Goal: Task Accomplishment & Management: Manage account settings

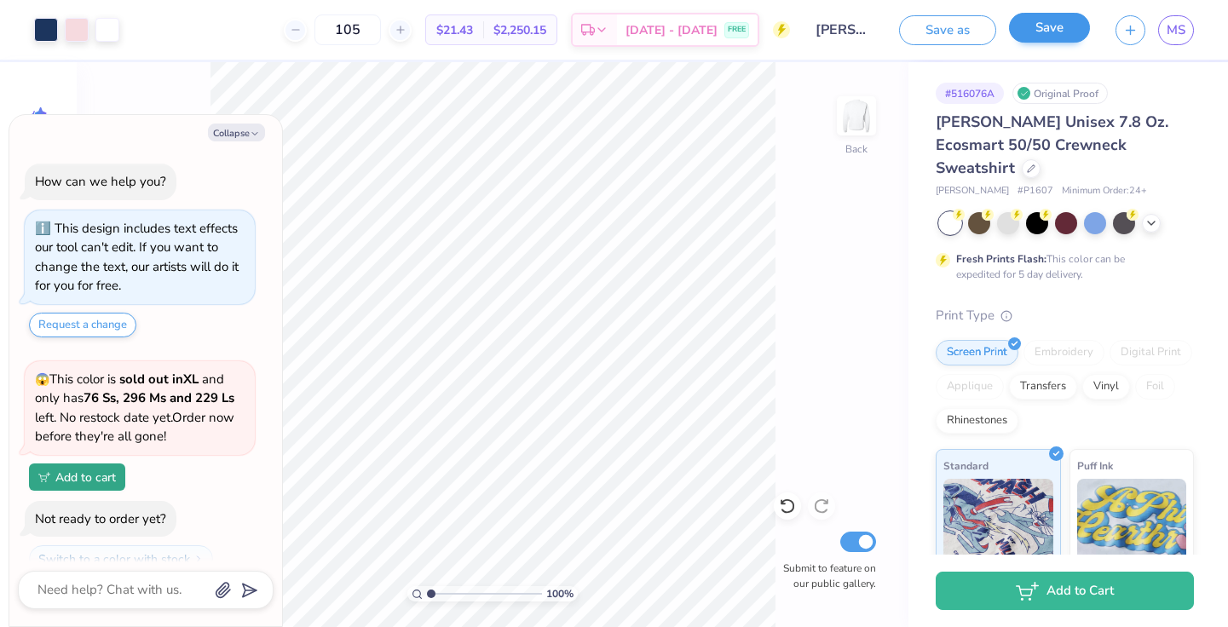
scroll to position [302, 0]
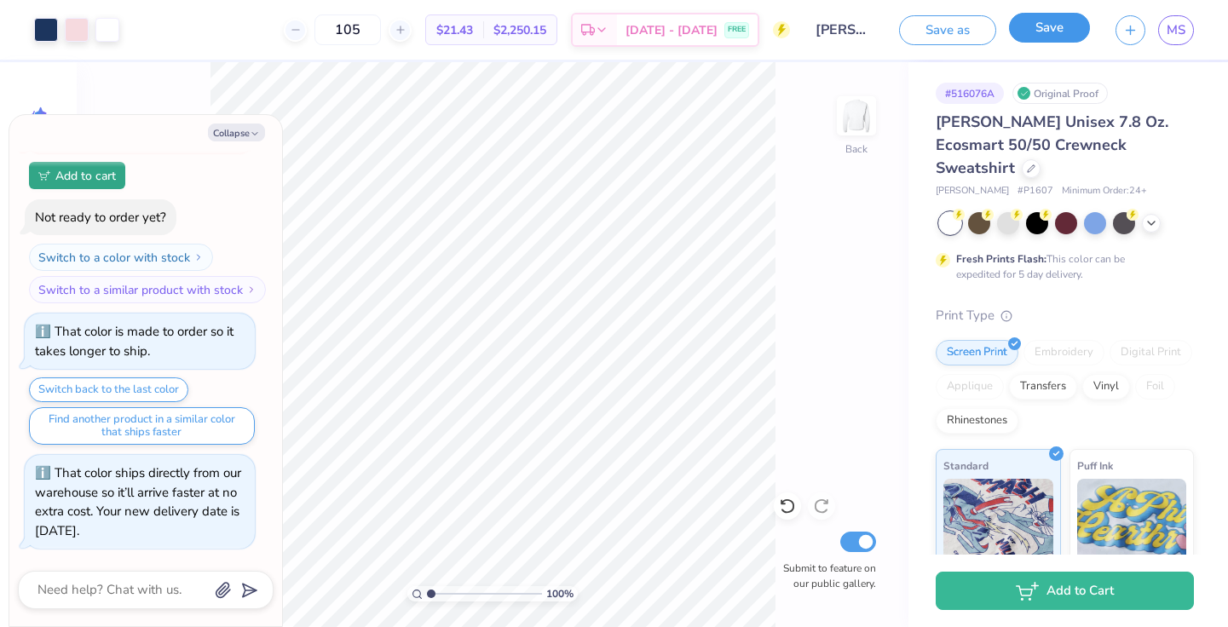
click at [1055, 35] on button "Save" at bounding box center [1049, 28] width 81 height 30
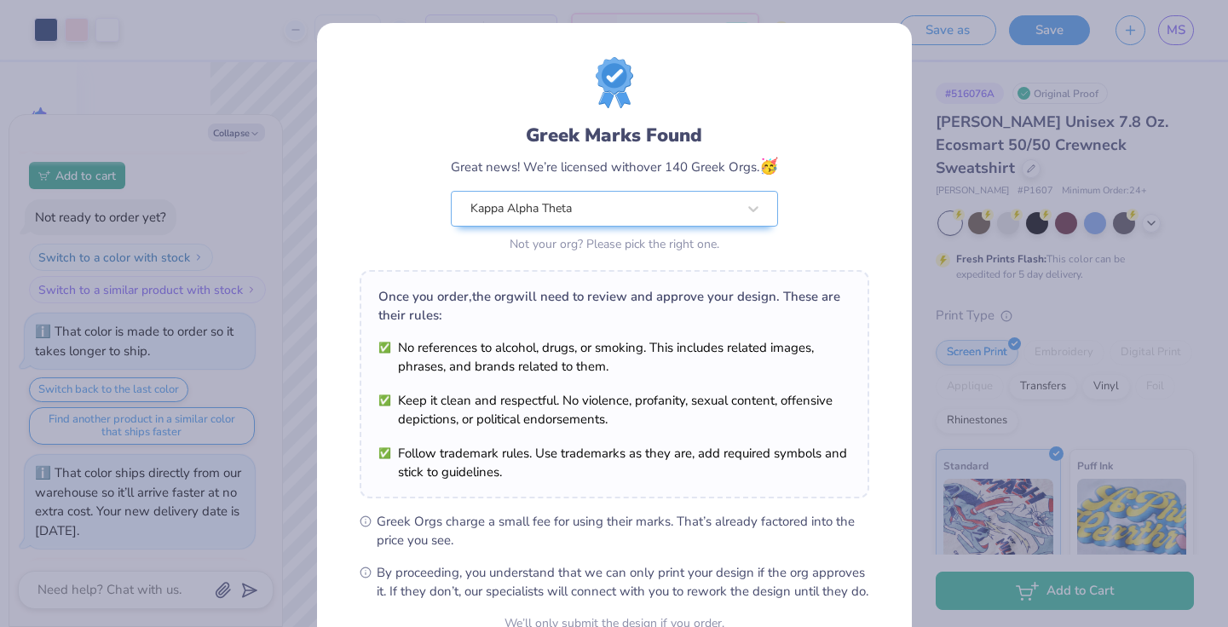
scroll to position [485, 0]
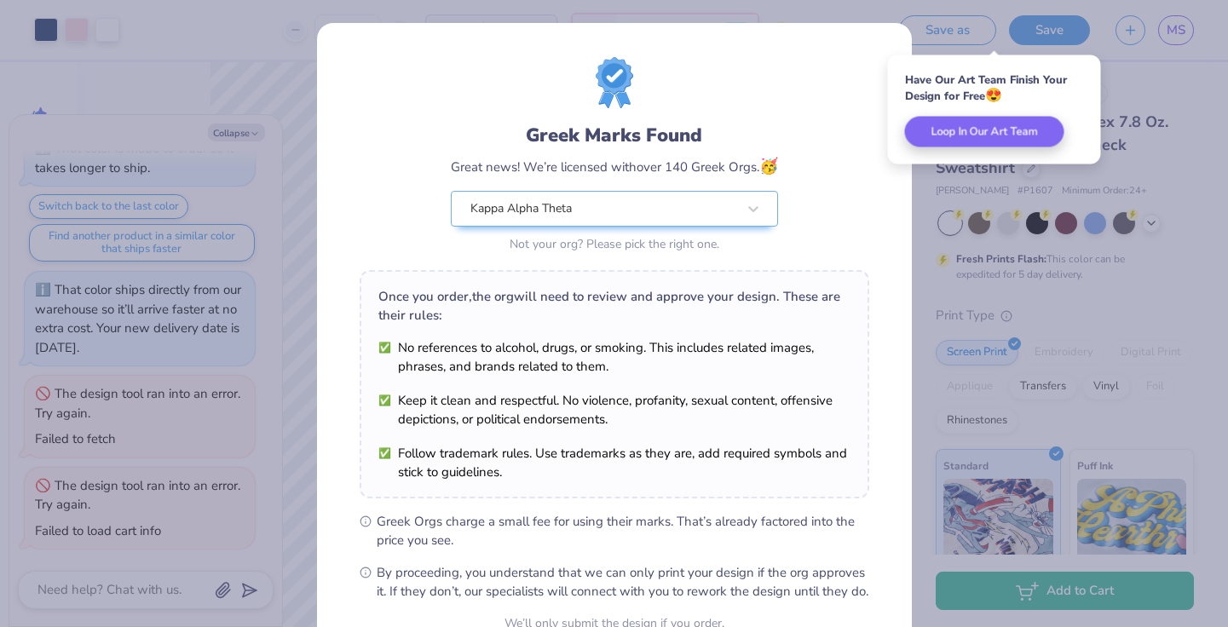
click at [841, 41] on div "Greek Marks Found Great news! We’re licensed with over 140 Greek Orgs. 🥳 Kappa …" at bounding box center [614, 389] width 595 height 733
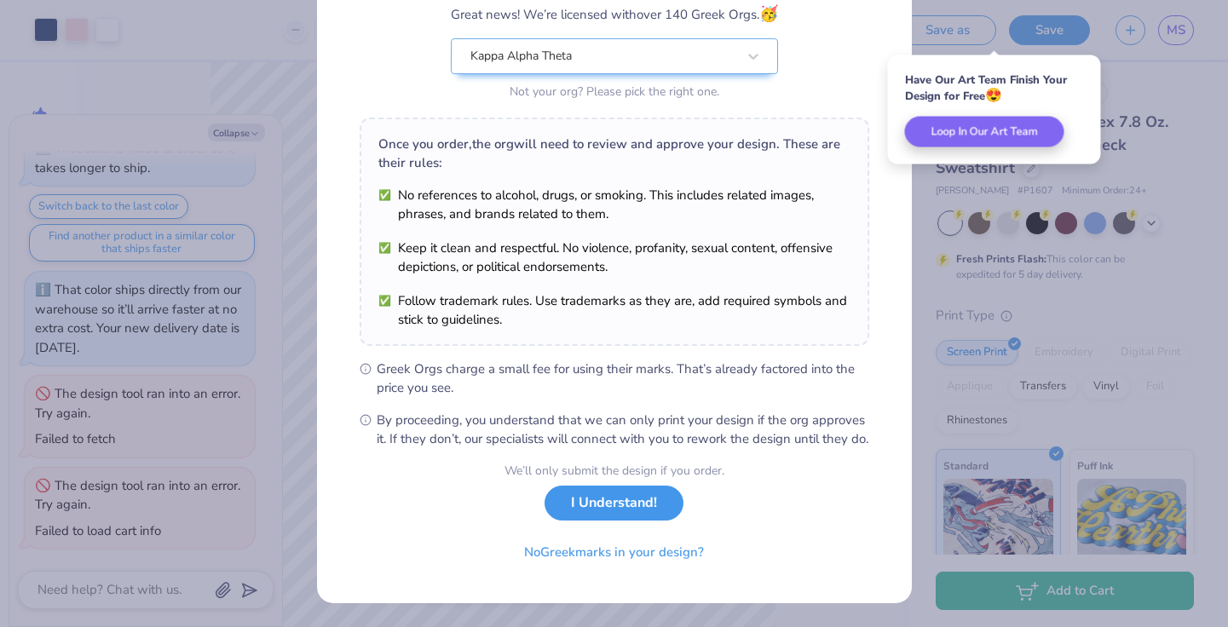
click at [620, 516] on button "I Understand!" at bounding box center [614, 503] width 139 height 35
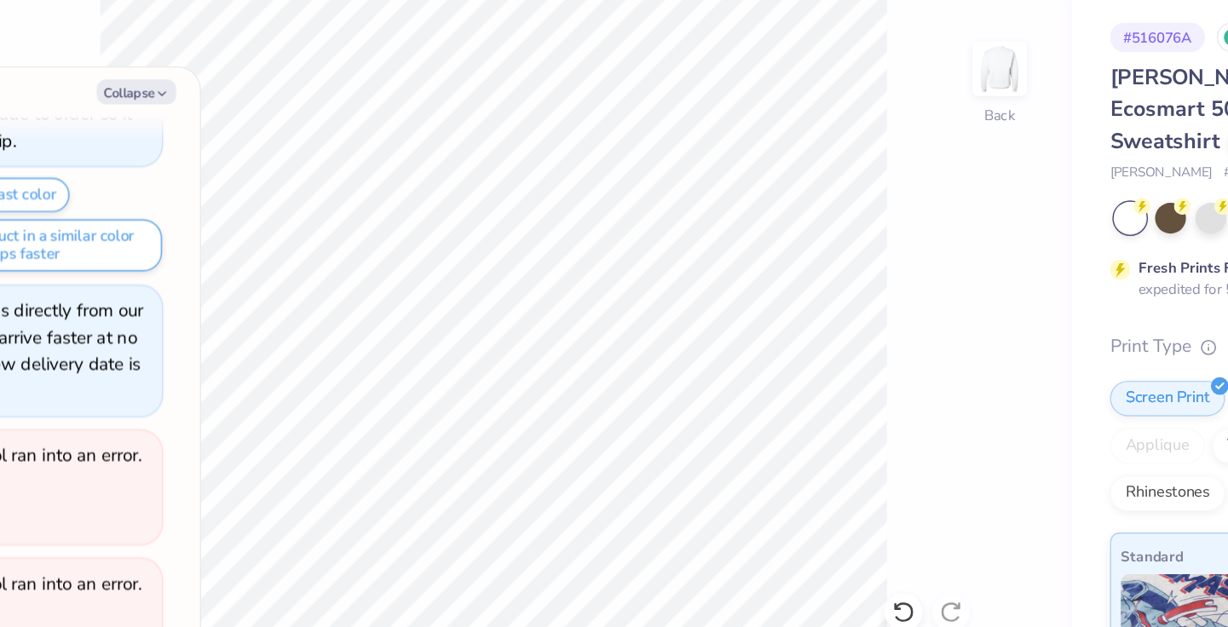
type textarea "x"
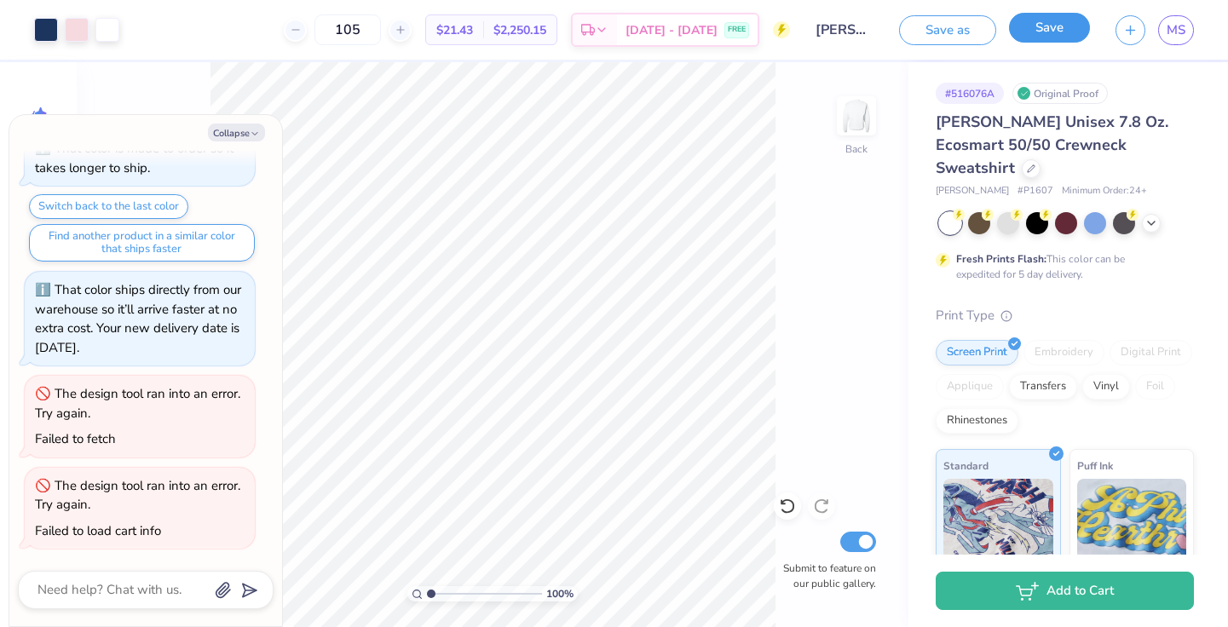
click at [1066, 14] on button "Save" at bounding box center [1049, 28] width 81 height 30
